Goal: Navigation & Orientation: Understand site structure

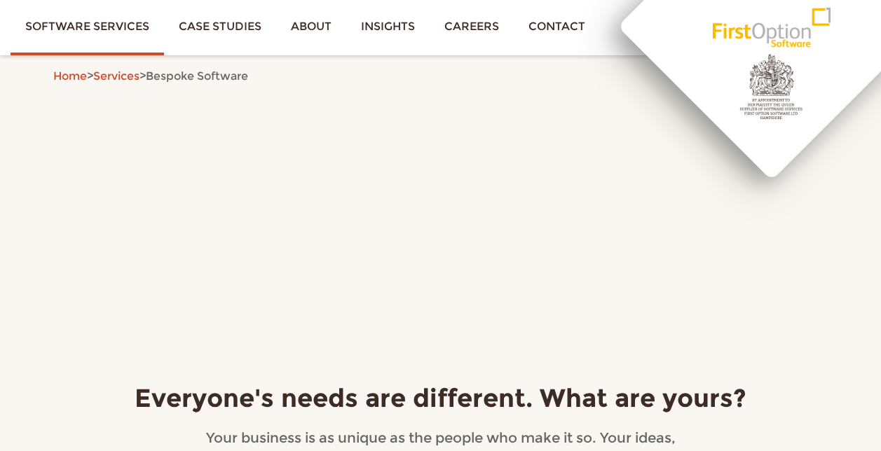
scroll to position [987, 0]
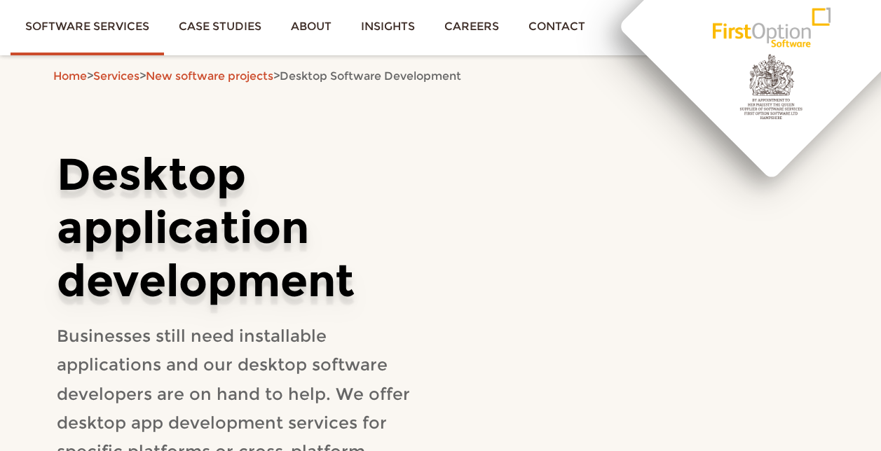
scroll to position [5025, 0]
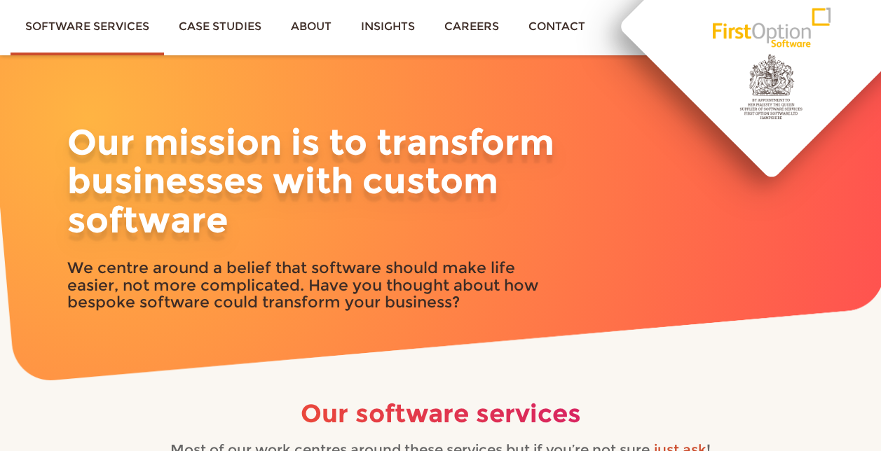
scroll to position [425, 0]
